Goal: Information Seeking & Learning: Learn about a topic

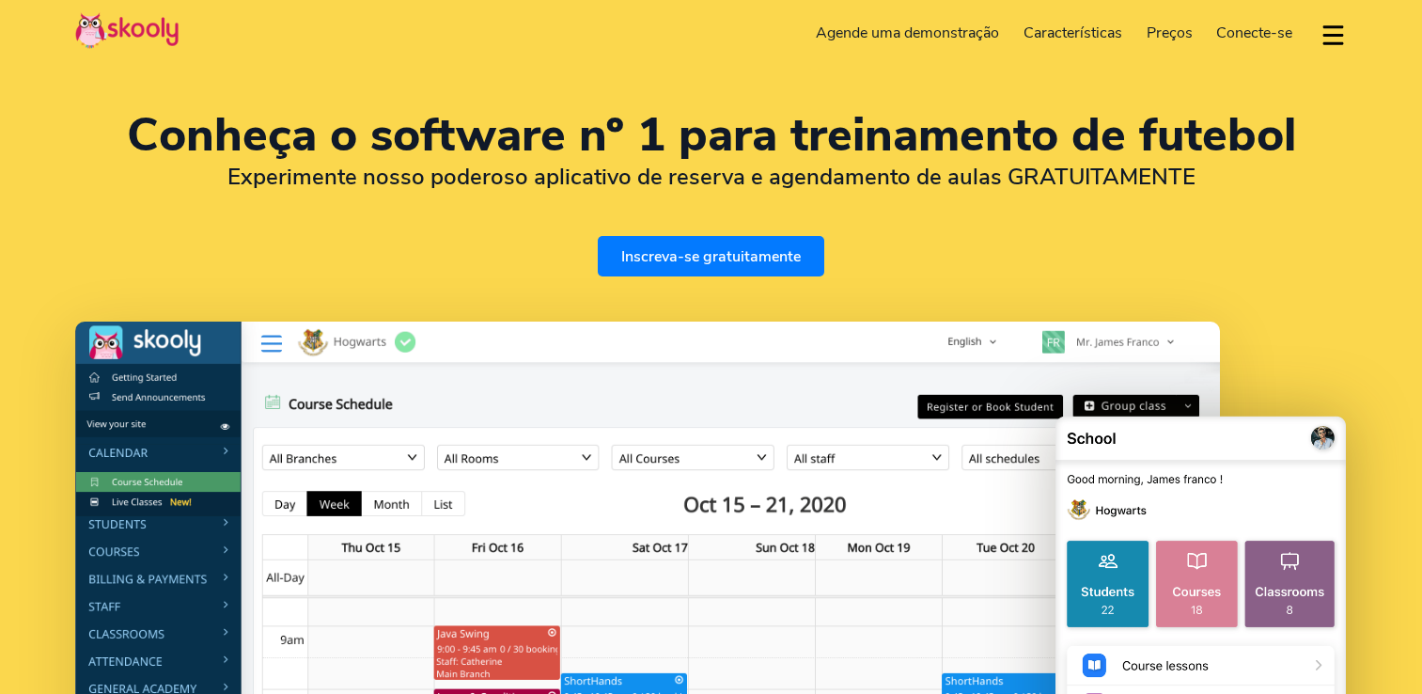
select select "pt"
select select "55"
select select "[GEOGRAPHIC_DATA]"
select select "America/Rio_Branco"
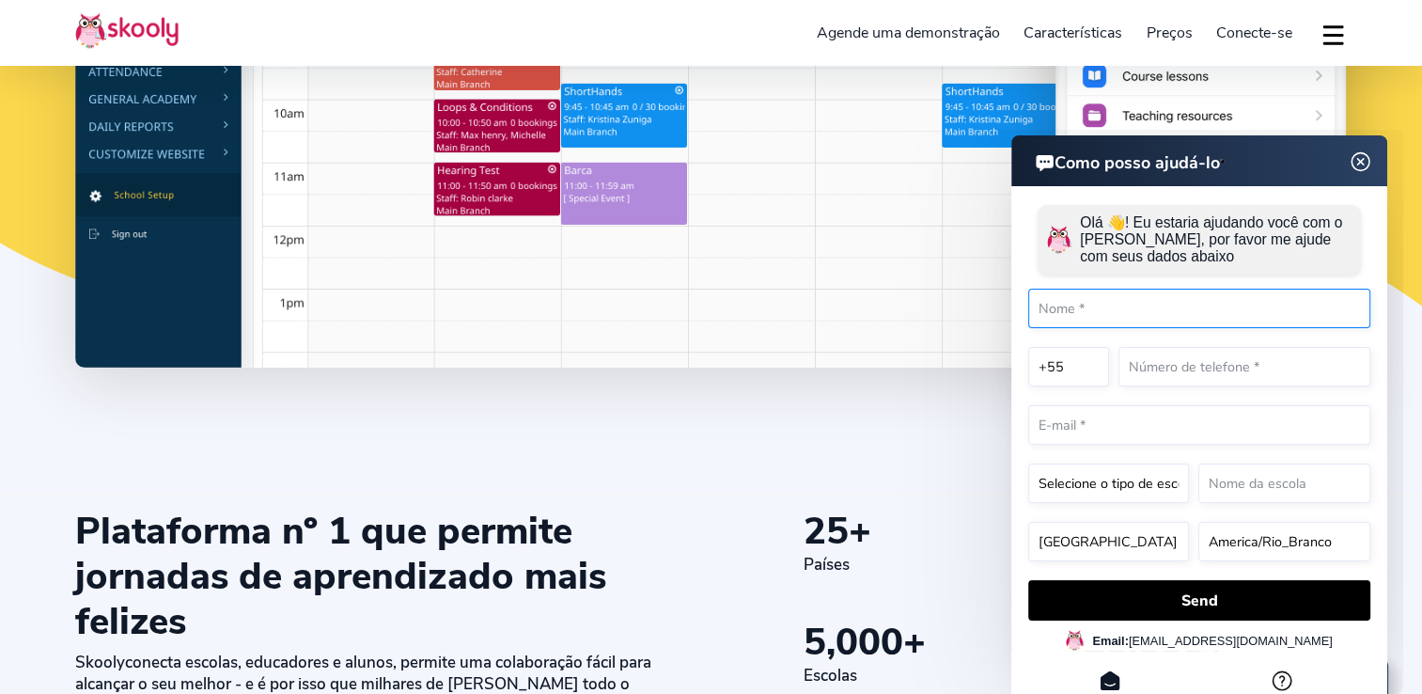
scroll to position [38, 0]
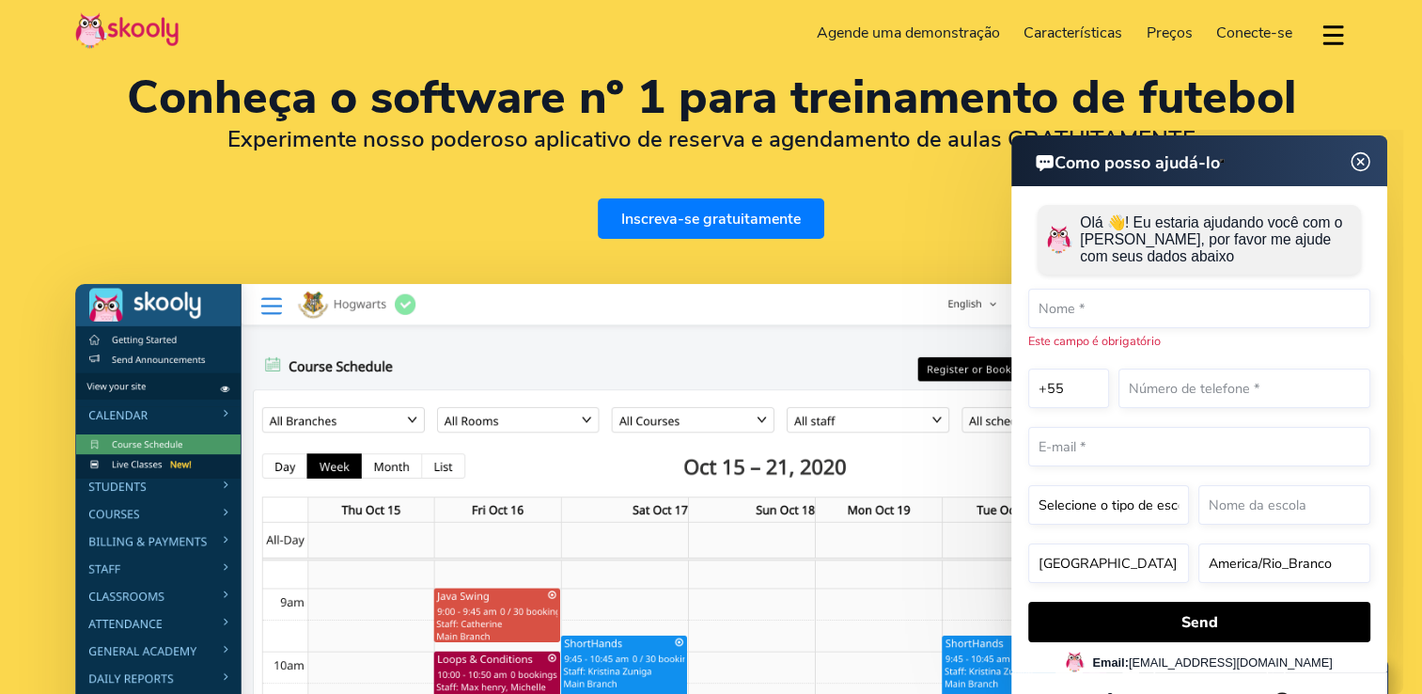
click at [1364, 162] on img at bounding box center [1361, 161] width 36 height 23
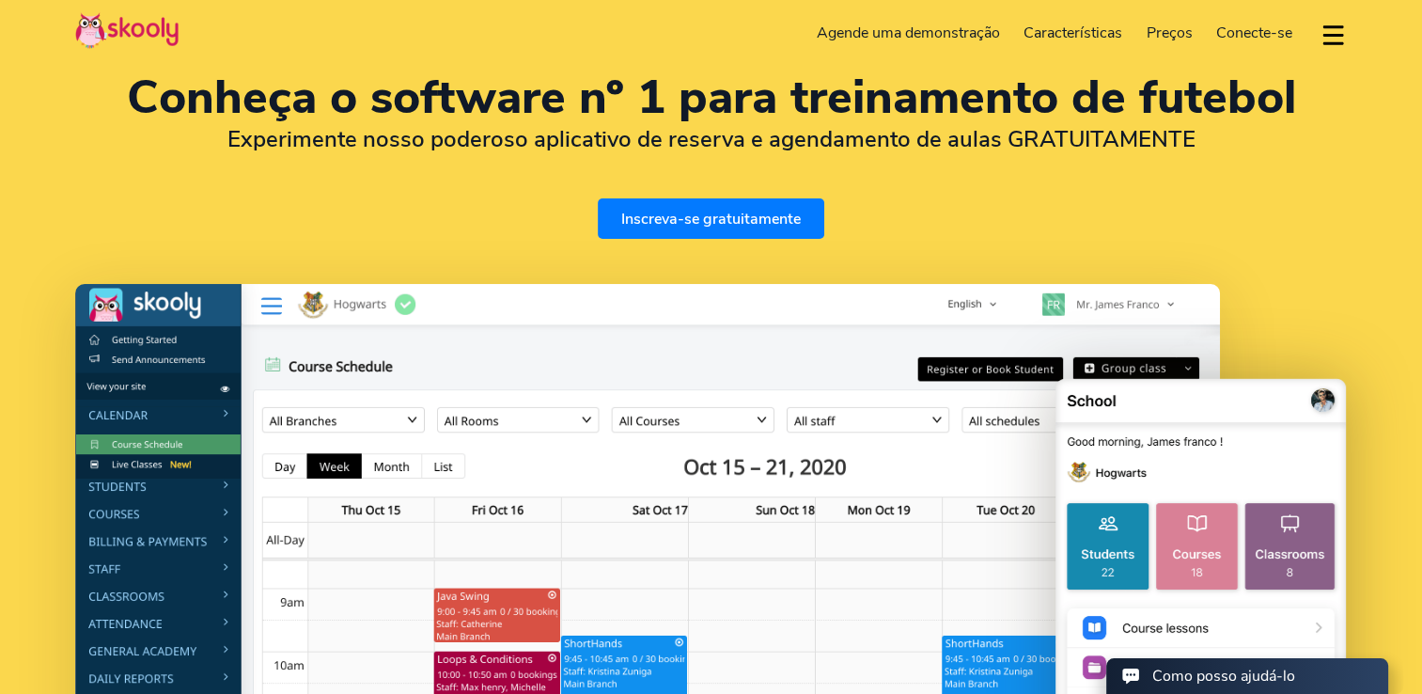
click at [1150, 36] on span "Preços" at bounding box center [1170, 33] width 46 height 21
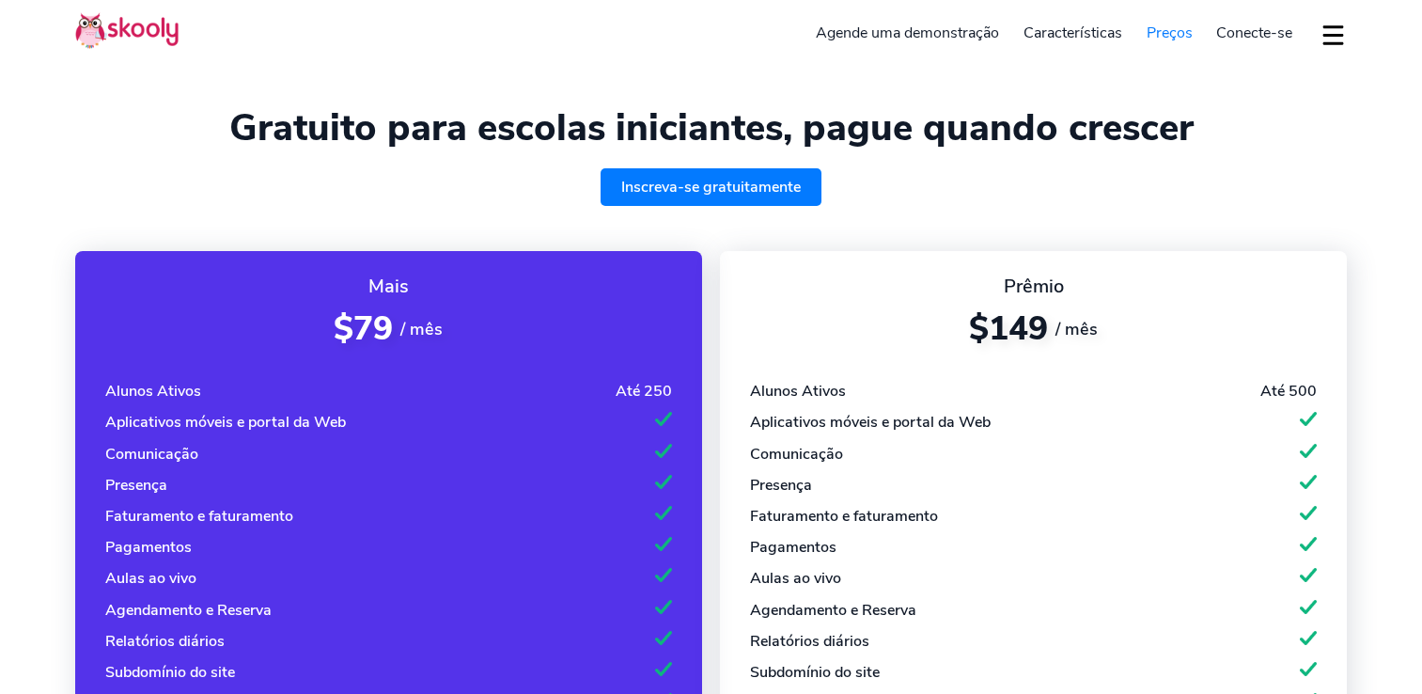
select select "pt"
select select "55"
select select "[GEOGRAPHIC_DATA]"
select select "America/Rio_Branco"
select select "pt"
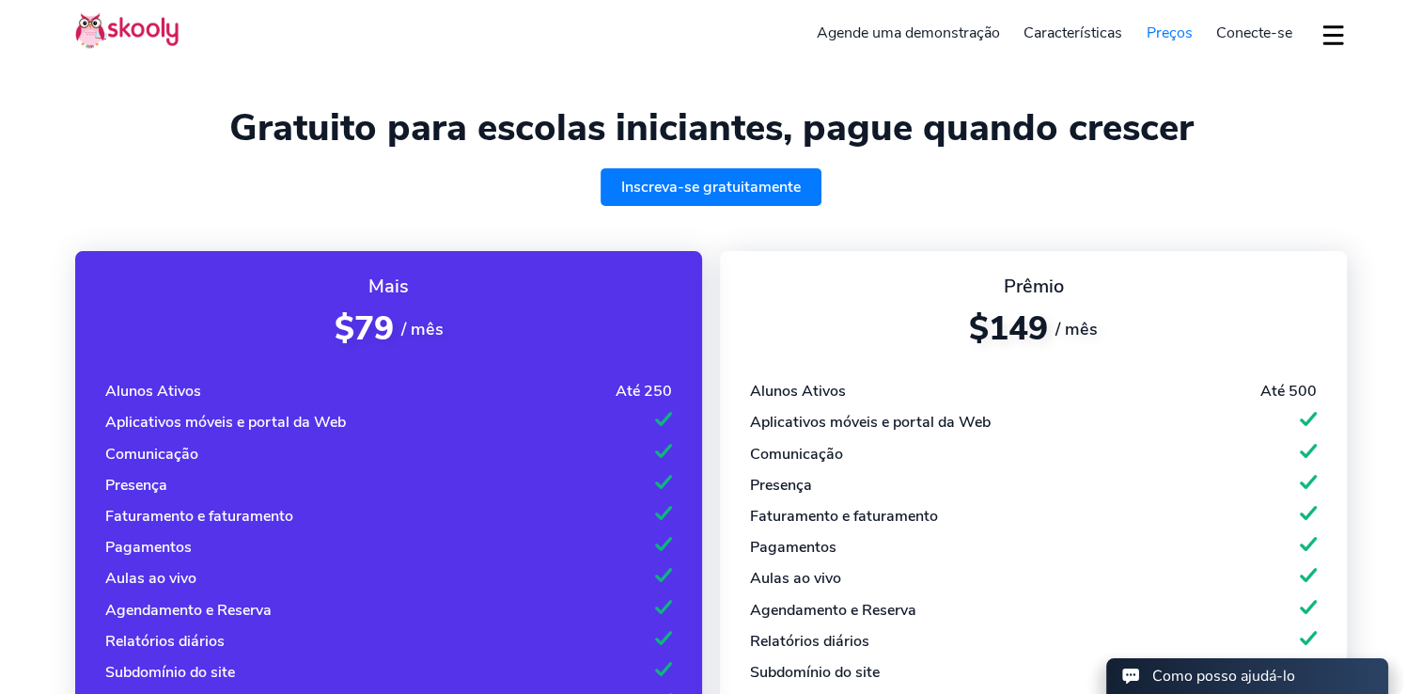
select select "55"
select select "[GEOGRAPHIC_DATA]"
select select "America/Rio_Branco"
